Goal: Navigation & Orientation: Find specific page/section

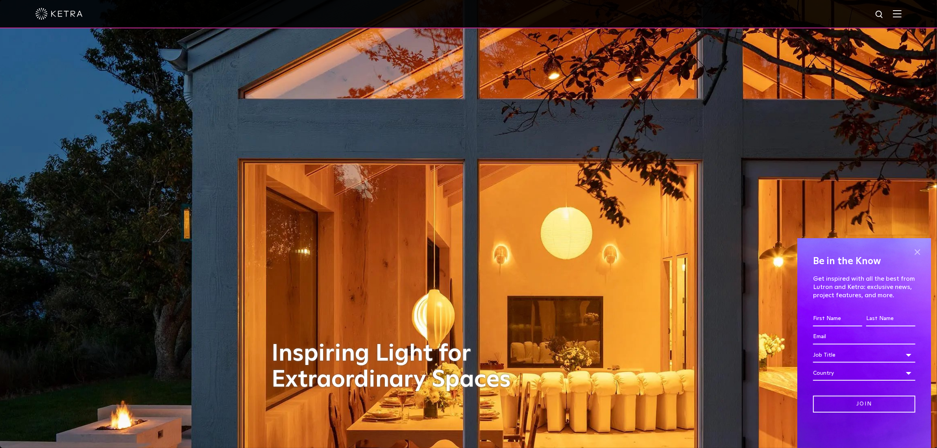
click at [919, 252] on span at bounding box center [917, 252] width 12 height 12
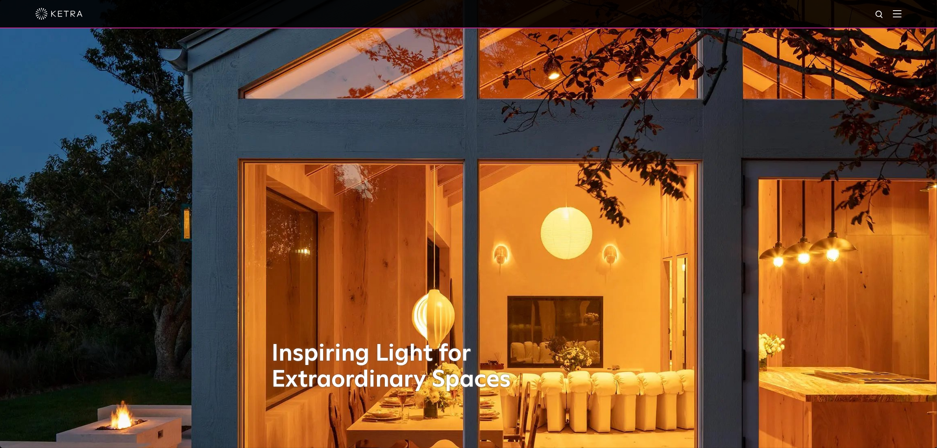
click at [901, 9] on div at bounding box center [468, 14] width 866 height 28
click at [901, 14] on img at bounding box center [897, 13] width 9 height 7
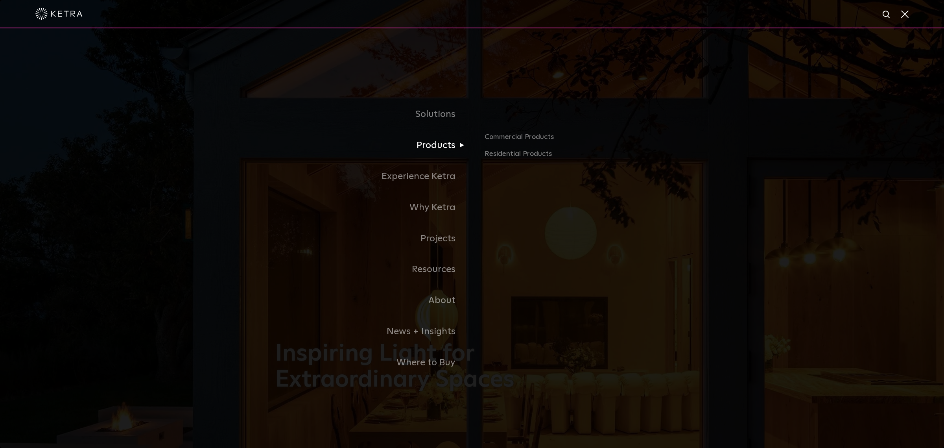
click at [430, 142] on link "Products" at bounding box center [373, 145] width 197 height 31
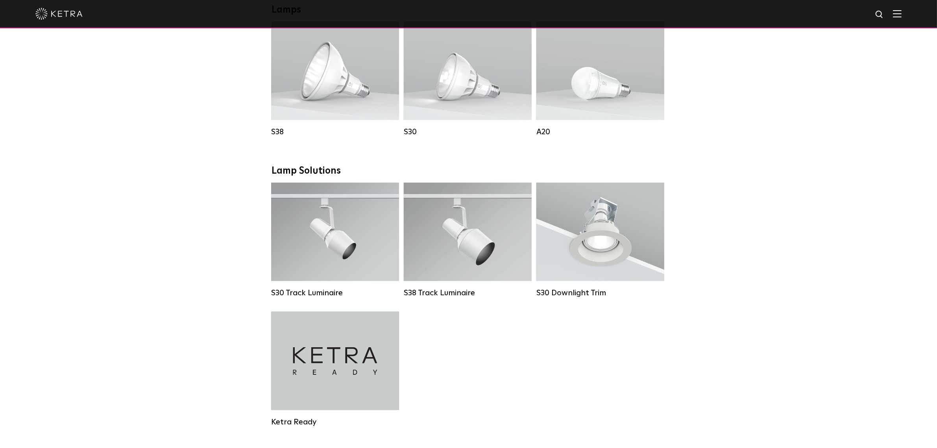
scroll to position [308, 0]
